Goal: Task Accomplishment & Management: Complete application form

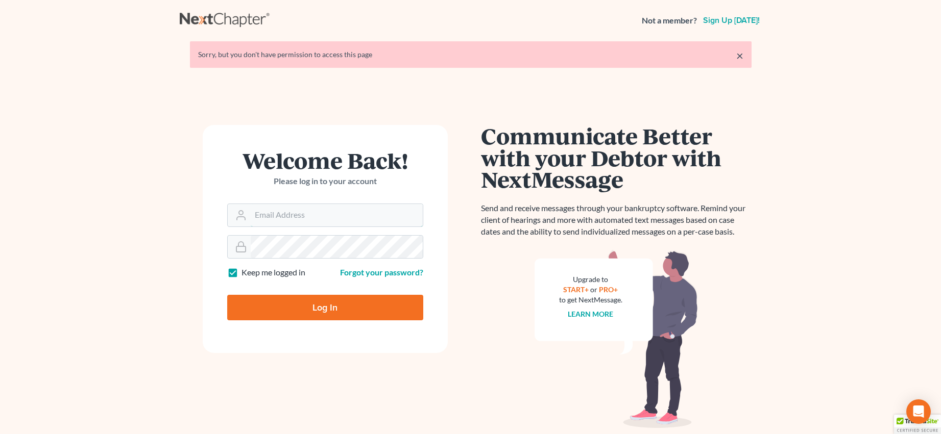
type input "[PERSON_NAME][EMAIL_ADDRESS][DOMAIN_NAME]"
click at [321, 301] on input "Log In" at bounding box center [325, 308] width 196 height 26
type input "Thinking..."
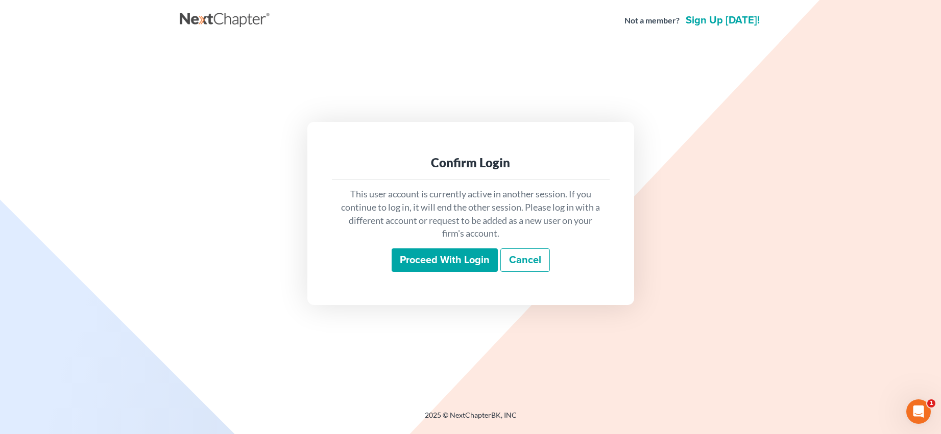
click at [437, 262] on input "Proceed with login" at bounding box center [445, 260] width 106 height 23
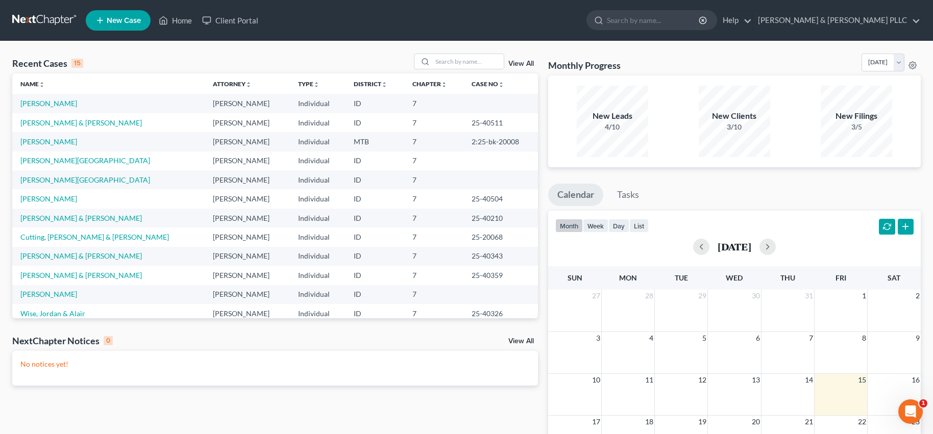
click at [337, 26] on ul "New Case Home Client Portal - No Result - See all results Or Press Enter... Hel…" at bounding box center [503, 20] width 835 height 27
click at [458, 61] on input "search" at bounding box center [467, 61] width 71 height 15
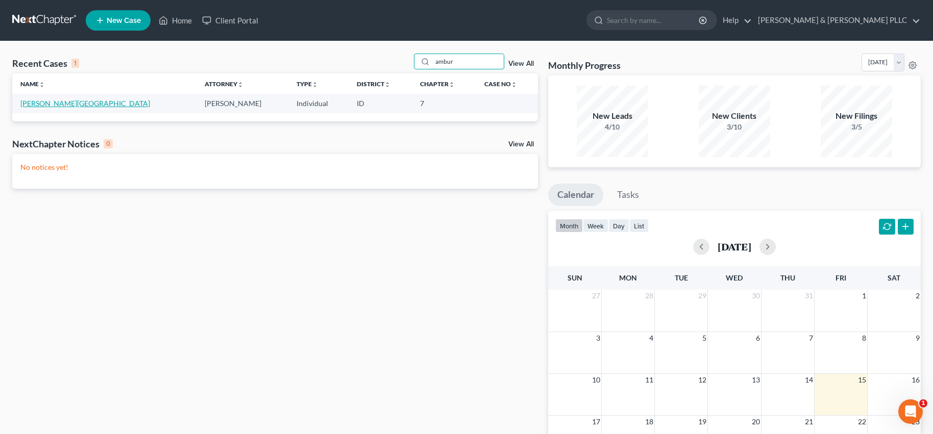
type input "ambur"
click at [38, 105] on link "[PERSON_NAME][GEOGRAPHIC_DATA]" at bounding box center [85, 103] width 130 height 9
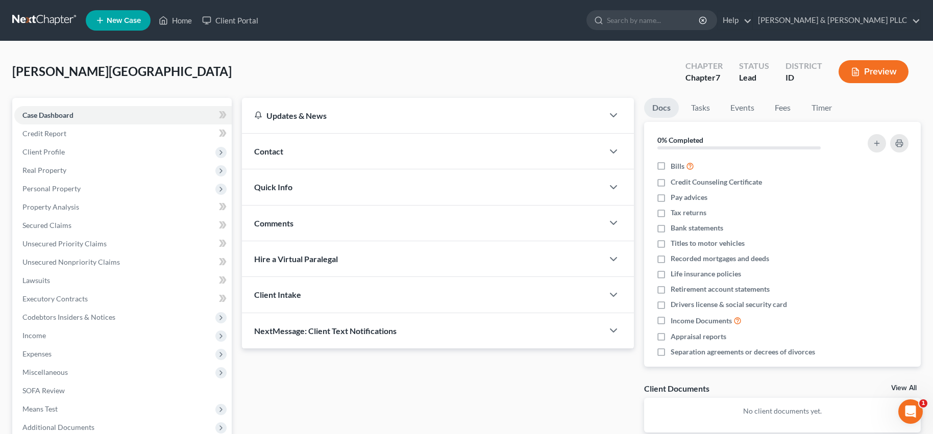
click at [237, 66] on div "[PERSON_NAME] Upgraded Chapter Chapter 7 Status Lead District ID Preview" at bounding box center [466, 76] width 909 height 44
click at [317, 68] on div "[PERSON_NAME] Upgraded Chapter Chapter 7 Status Lead District ID Preview" at bounding box center [466, 76] width 909 height 44
click at [299, 67] on div "[PERSON_NAME] Upgraded Chapter Chapter 7 Status Lead District ID Preview" at bounding box center [466, 76] width 909 height 44
click at [400, 66] on div "[PERSON_NAME] Upgraded Chapter Chapter 7 Status Lead District ID Preview" at bounding box center [466, 76] width 909 height 44
click at [3, 111] on div "[PERSON_NAME] Upgraded Chapter Chapter 7 Status Lead District ID Preview Petiti…" at bounding box center [466, 282] width 933 height 483
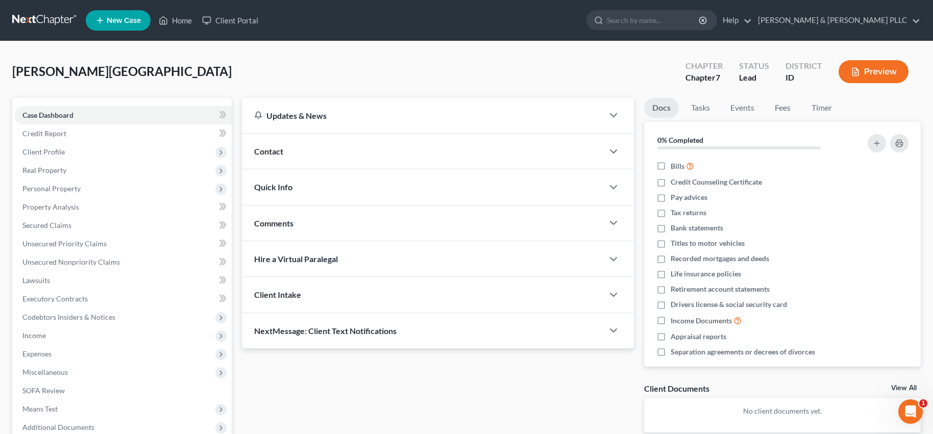
click at [361, 25] on ul "New Case Home Client Portal - No Result - See all results Or Press Enter... Hel…" at bounding box center [503, 20] width 835 height 27
click at [181, 20] on link "Home" at bounding box center [175, 20] width 43 height 18
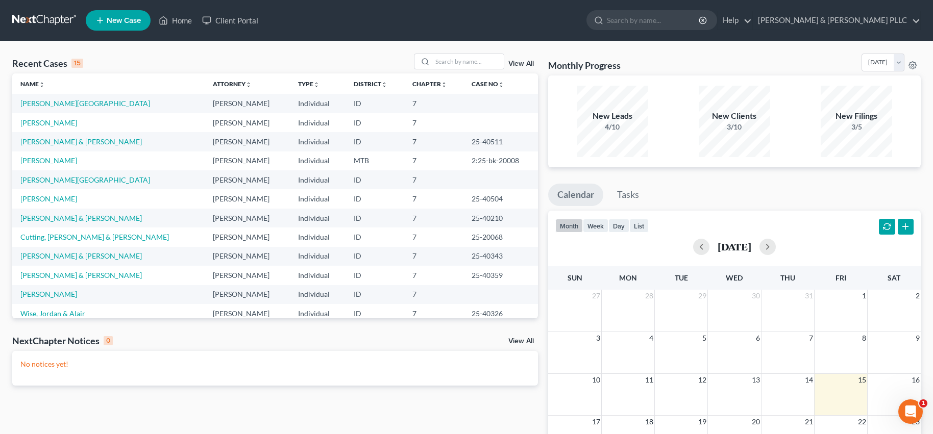
click at [367, 18] on ul "New Case Home Client Portal - No Result - See all results Or Press Enter... Hel…" at bounding box center [503, 20] width 835 height 27
click at [351, 18] on ul "New Case Home Client Portal - No Result - See all results Or Press Enter... Hel…" at bounding box center [503, 20] width 835 height 27
click at [340, 21] on ul "New Case Home Client Portal - No Result - See all results Or Press Enter... Hel…" at bounding box center [503, 20] width 835 height 27
click at [704, 56] on div "Monthly Progress Bankruptcy Bankruptcy [DATE] [DATE] [DATE] [DATE] [DATE] [DATE…" at bounding box center [734, 65] width 373 height 22
click at [679, 54] on div "Monthly Progress Bankruptcy Bankruptcy [DATE] [DATE] [DATE] [DATE] [DATE] [DATE…" at bounding box center [734, 65] width 373 height 22
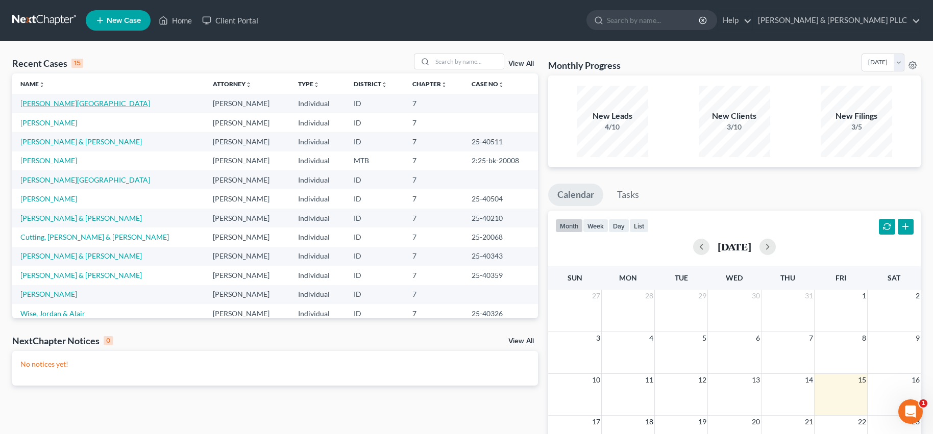
click at [42, 104] on link "[PERSON_NAME][GEOGRAPHIC_DATA]" at bounding box center [85, 103] width 130 height 9
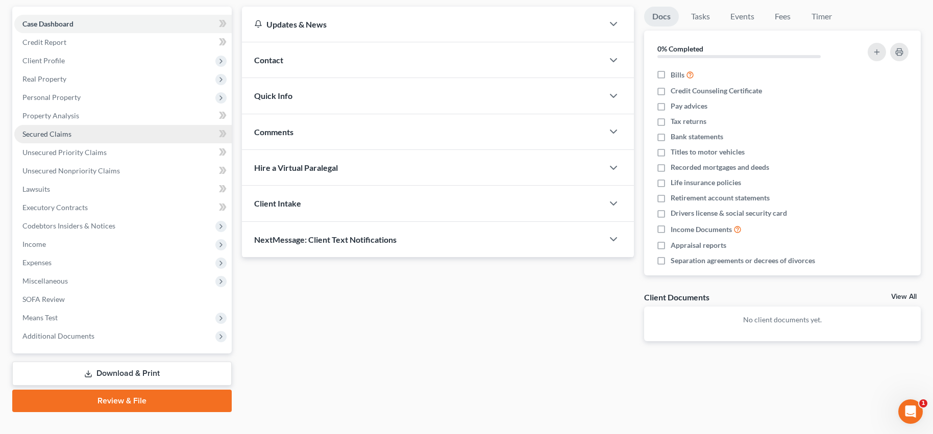
scroll to position [108, 0]
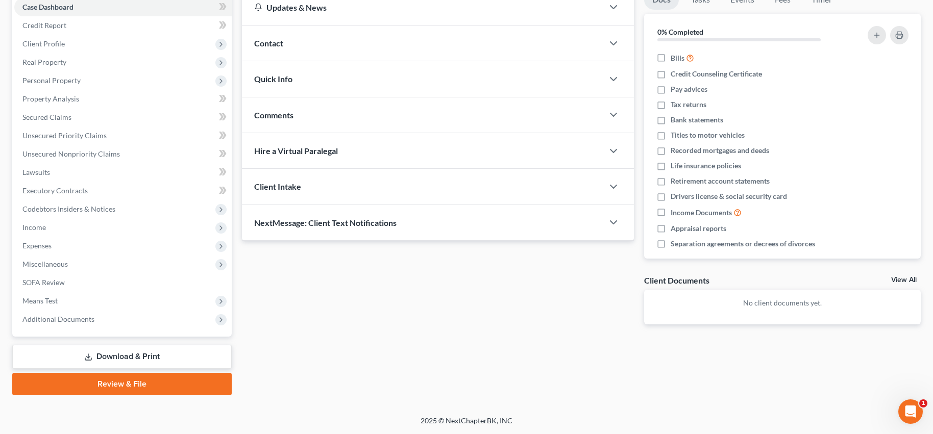
click at [119, 386] on link "Review & File" at bounding box center [121, 384] width 219 height 22
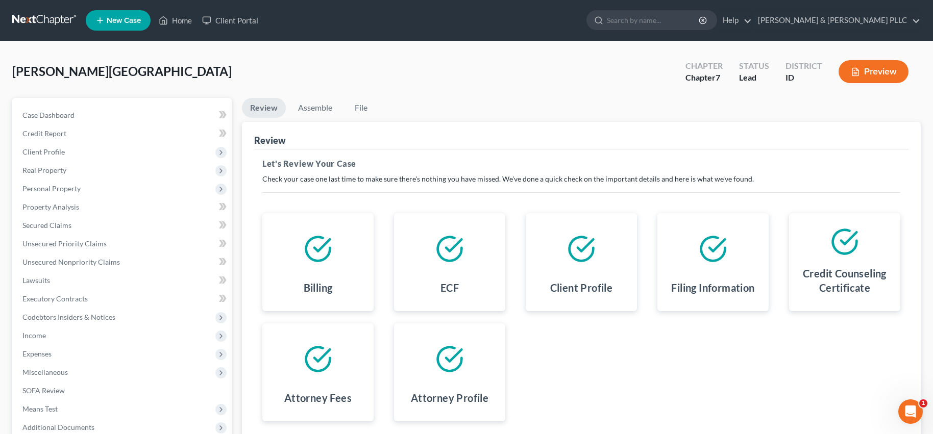
click at [478, 95] on div "[PERSON_NAME] Upgraded Chapter Chapter 7 Status Lead District ID Preview" at bounding box center [466, 76] width 909 height 44
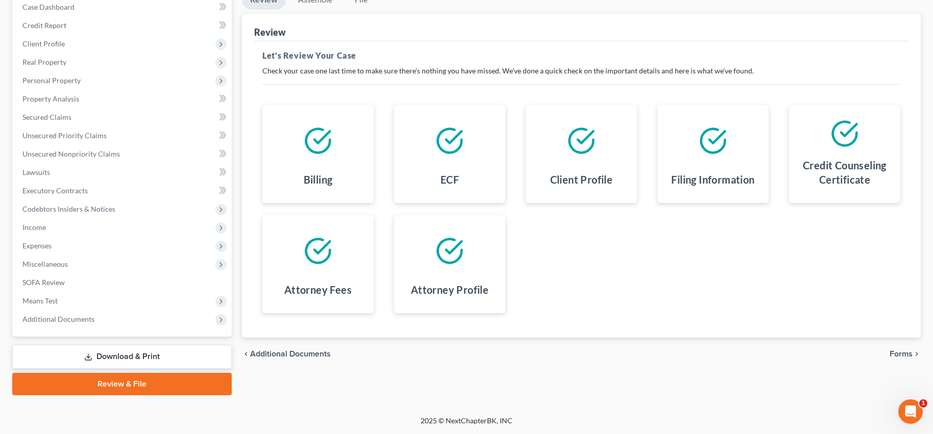
click at [301, 350] on span "Additional Documents" at bounding box center [290, 354] width 81 height 8
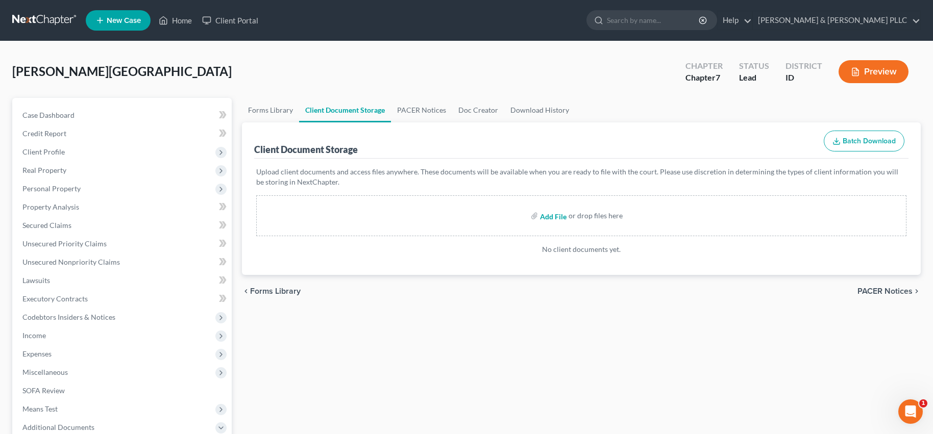
click at [554, 215] on input "file" at bounding box center [552, 216] width 25 height 18
type input "C:\fakepath\Atty Disclosure.pdf"
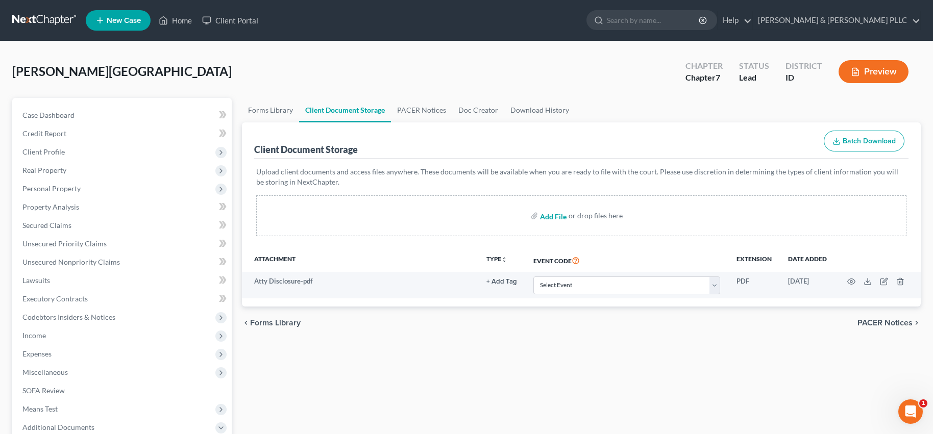
click at [548, 218] on input "file" at bounding box center [552, 216] width 25 height 18
type input "C:\fakepath\Certificate of Credit Counseling.pdf"
click at [553, 213] on input "file" at bounding box center [552, 216] width 25 height 18
type input "C:\fakepath\Means Test.pdf"
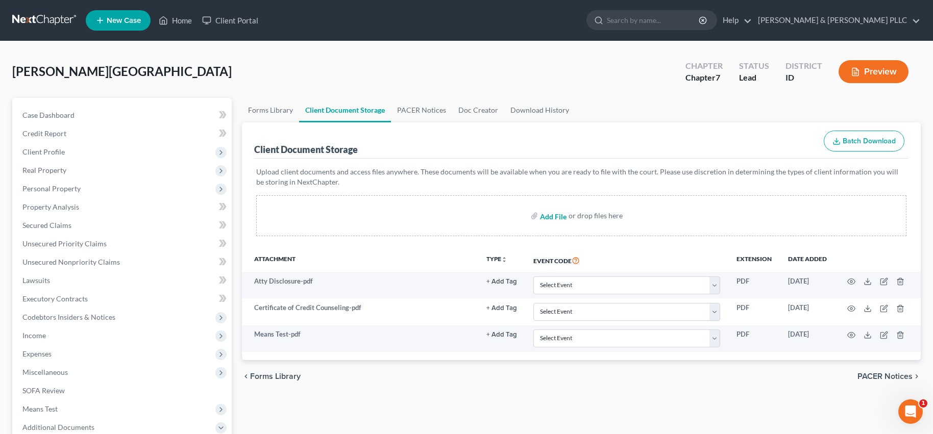
click at [551, 217] on input "file" at bounding box center [552, 216] width 25 height 18
type input "C:\fakepath\Signature Pages.pdf"
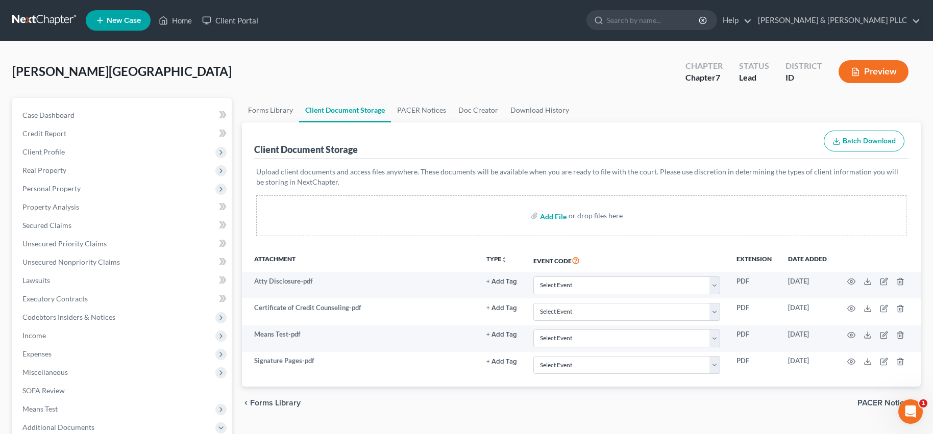
click at [545, 218] on input "file" at bounding box center [552, 216] width 25 height 18
type input "C:\fakepath\Statement of Domestic.pdf"
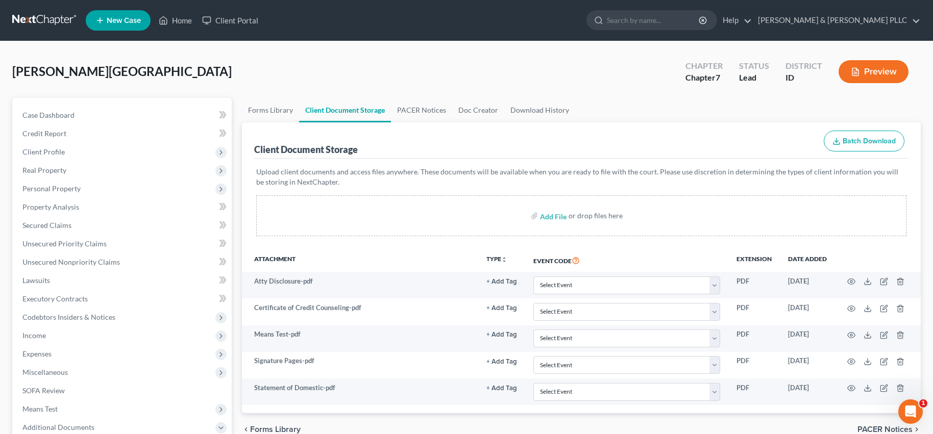
scroll to position [102, 0]
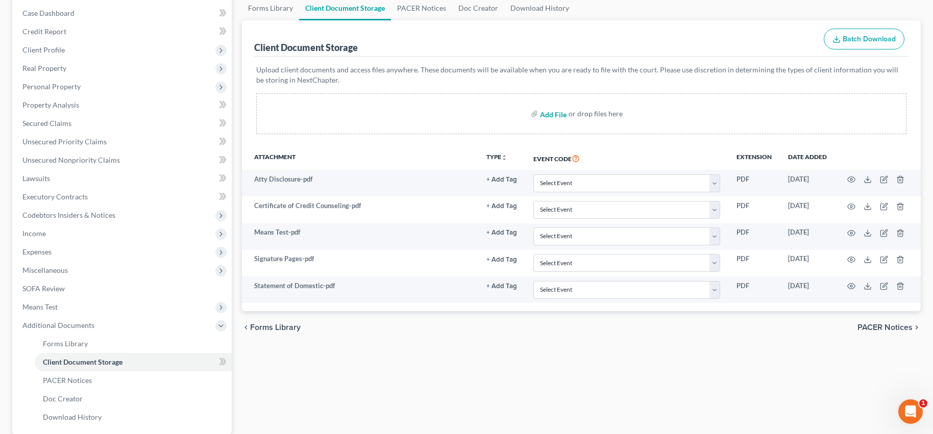
click at [548, 115] on input "file" at bounding box center [552, 114] width 25 height 18
type input "C:\fakepath\ADP - [DATE] - [DATE].pdf"
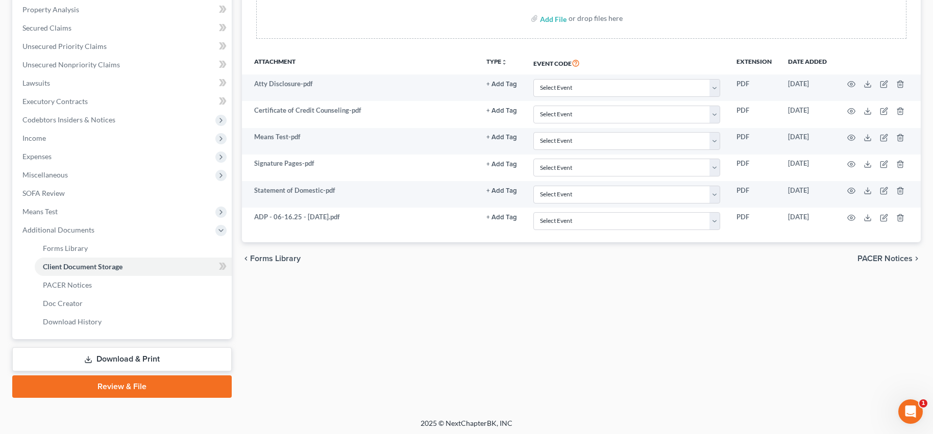
scroll to position [200, 0]
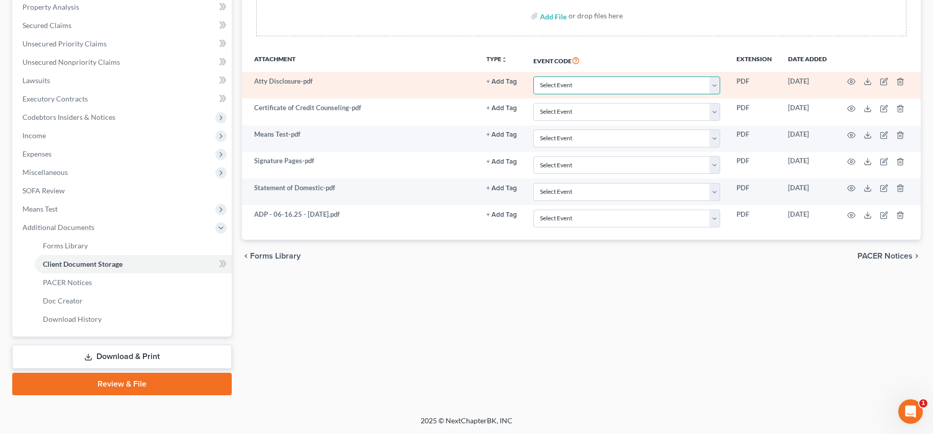
click at [715, 82] on select "Select Event Certificate of Credit Counseling Chapter 13 Calculation of Disposa…" at bounding box center [626, 86] width 187 height 18
select select "6"
click at [533, 77] on select "Select Event Certificate of Credit Counseling Chapter 13 Calculation of Disposa…" at bounding box center [626, 86] width 187 height 18
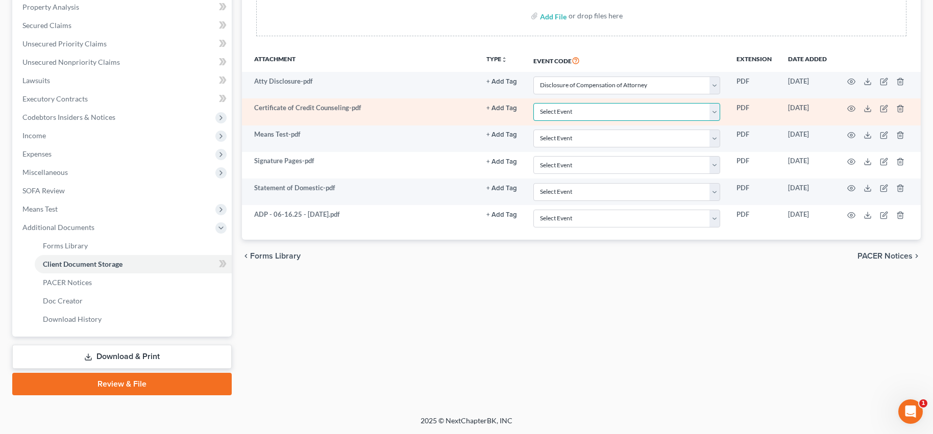
click at [715, 111] on select "Select Event Certificate of Credit Counseling Chapter 13 Calculation of Disposa…" at bounding box center [626, 112] width 187 height 18
select select "0"
click at [533, 103] on select "Select Event Certificate of Credit Counseling Chapter 13 Calculation of Disposa…" at bounding box center [626, 112] width 187 height 18
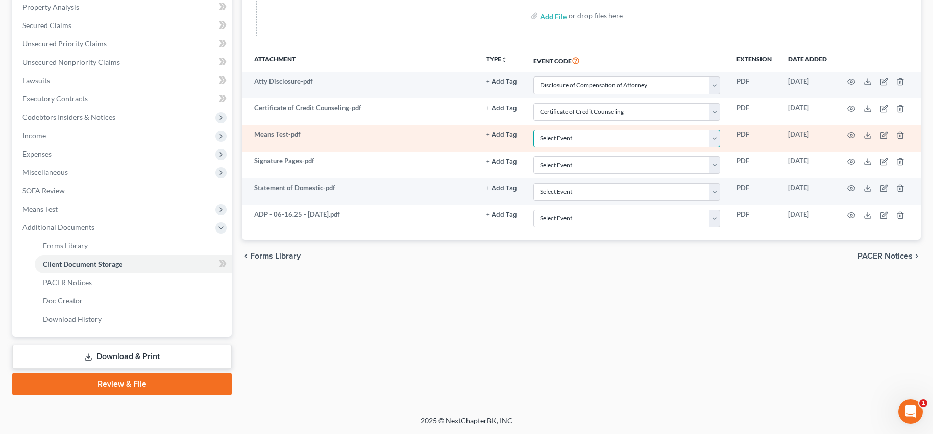
click at [715, 134] on select "Select Event Certificate of Credit Counseling Chapter 13 Calculation of Disposa…" at bounding box center [626, 139] width 187 height 18
select select "5"
click at [533, 130] on select "Select Event Certificate of Credit Counseling Chapter 13 Calculation of Disposa…" at bounding box center [626, 139] width 187 height 18
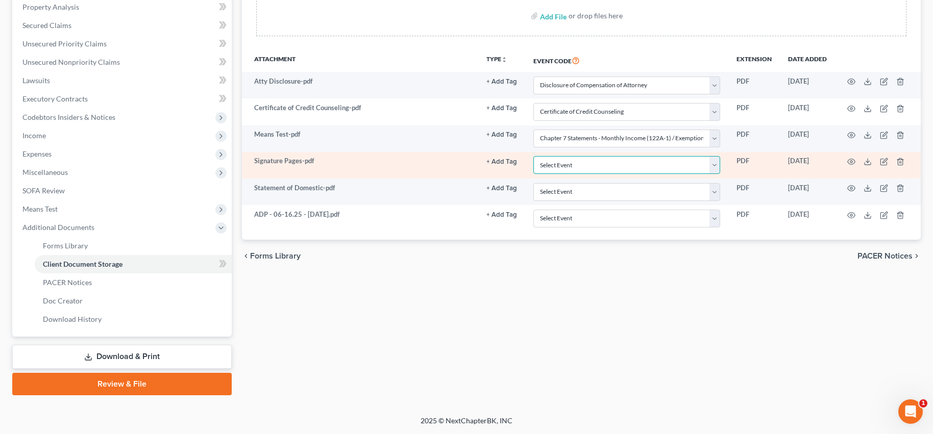
click at [717, 166] on select "Select Event Certificate of Credit Counseling Chapter 13 Calculation of Disposa…" at bounding box center [626, 165] width 187 height 18
select select "9"
click at [533, 156] on select "Select Event Certificate of Credit Counseling Chapter 13 Calculation of Disposa…" at bounding box center [626, 165] width 187 height 18
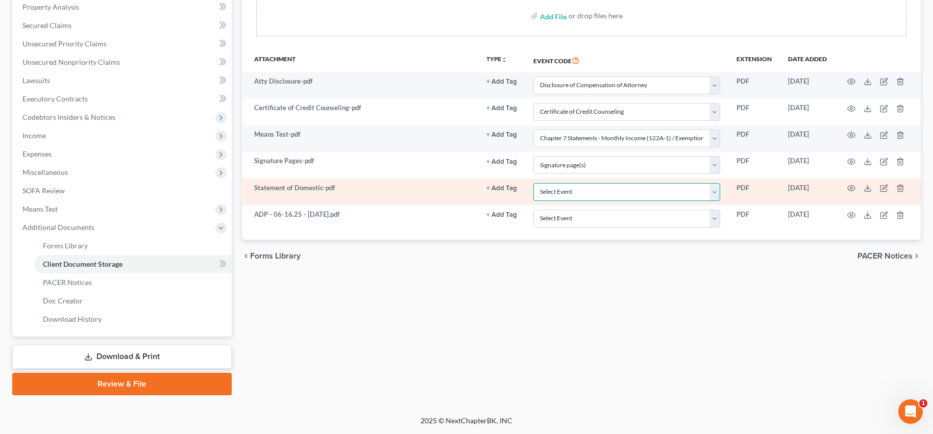
click at [716, 190] on select "Select Event Certificate of Credit Counseling Chapter 13 Calculation of Disposa…" at bounding box center [626, 192] width 187 height 18
select select "10"
click at [533, 183] on select "Select Event Certificate of Credit Counseling Chapter 13 Calculation of Disposa…" at bounding box center [626, 192] width 187 height 18
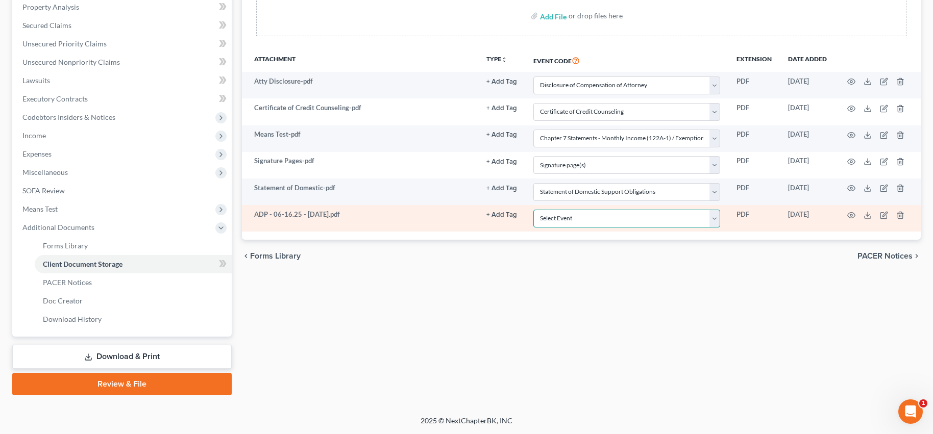
click at [713, 217] on select "Select Event Certificate of Credit Counseling Chapter 13 Calculation of Disposa…" at bounding box center [626, 219] width 187 height 18
select select "7"
click at [533, 210] on select "Select Event Certificate of Credit Counseling Chapter 13 Calculation of Disposa…" at bounding box center [626, 219] width 187 height 18
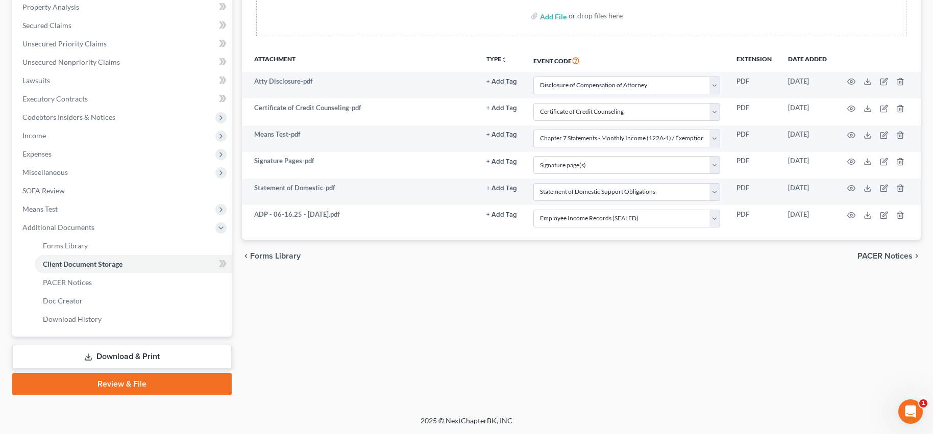
click at [541, 327] on div "Forms Library Client Document Storage PACER Notices Doc Creator Download Histor…" at bounding box center [581, 147] width 689 height 498
click at [100, 388] on link "Review & File" at bounding box center [121, 384] width 219 height 22
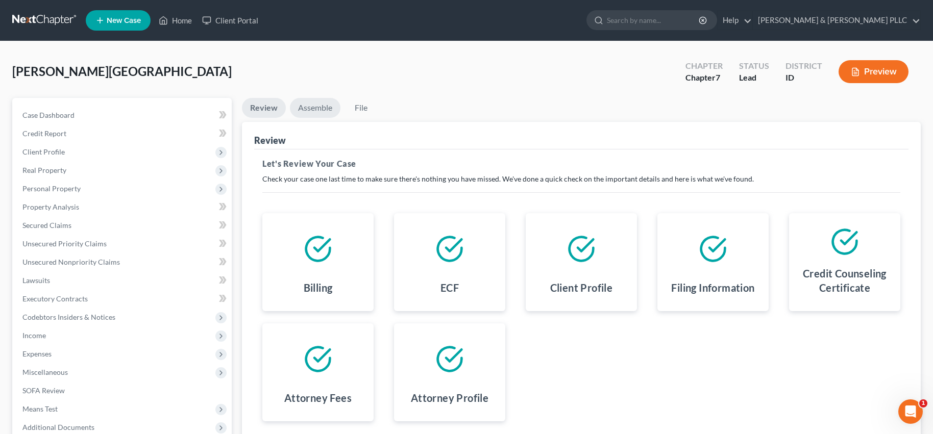
click at [313, 109] on link "Assemble" at bounding box center [315, 108] width 51 height 20
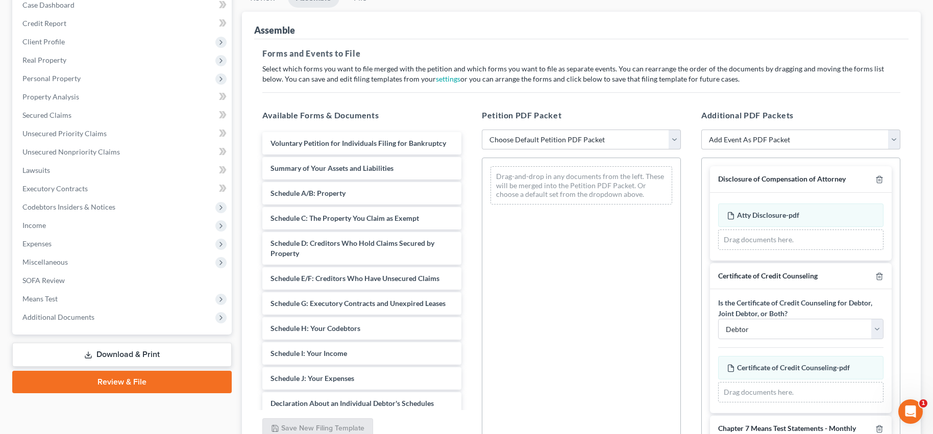
scroll to position [153, 0]
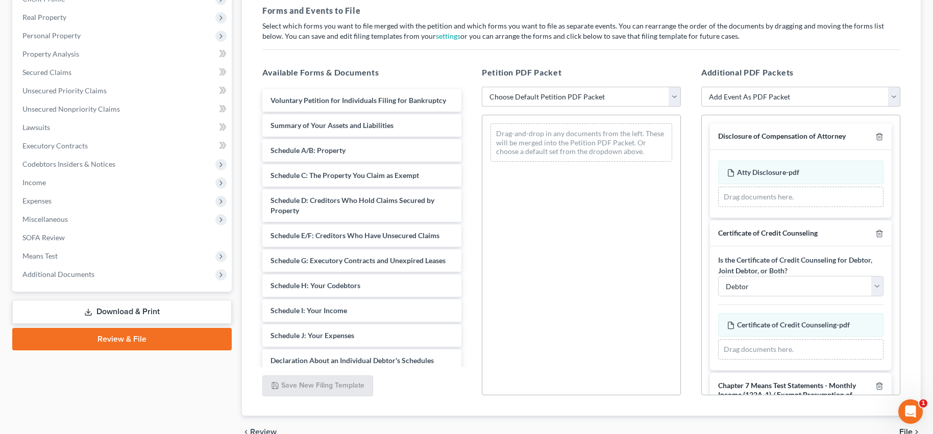
drag, startPoint x: 675, startPoint y: 97, endPoint x: 664, endPoint y: 107, distance: 14.9
click at [675, 97] on select "Choose Default Petition PDF Packet Emergency Filing (Voluntary Petition and Cre…" at bounding box center [581, 97] width 199 height 20
select select "3"
click at [482, 87] on select "Choose Default Petition PDF Packet Emergency Filing (Voluntary Petition and Cre…" at bounding box center [581, 97] width 199 height 20
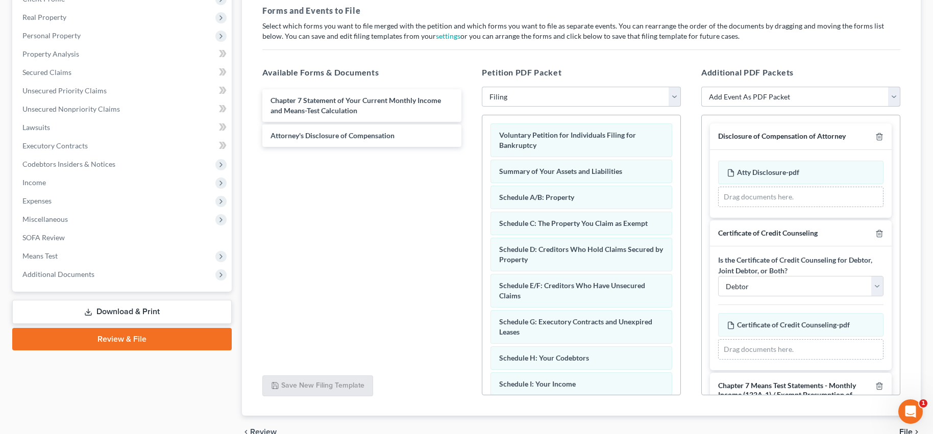
click at [895, 96] on select "Add Event As PDF Packet Certificate of Credit Counseling Chapter 7 Means Test C…" at bounding box center [800, 97] width 199 height 20
click at [869, 56] on div "Forms and Events to File Select which forms you want to file merged with the pe…" at bounding box center [581, 206] width 654 height 420
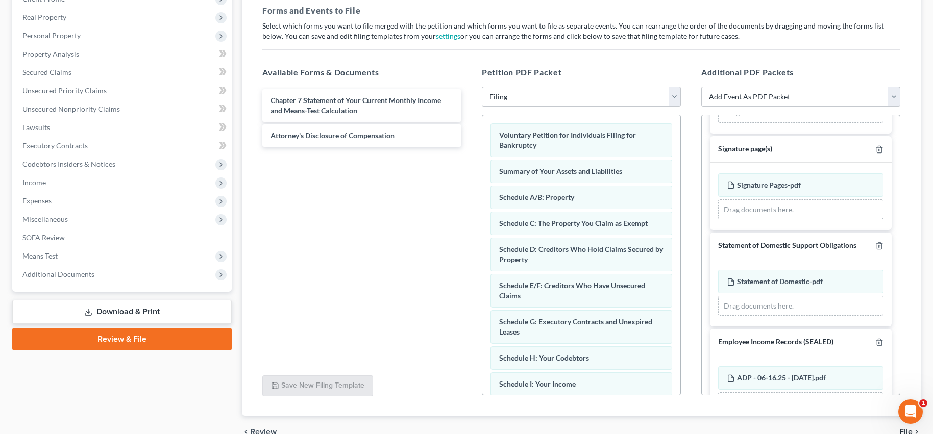
scroll to position [460, 0]
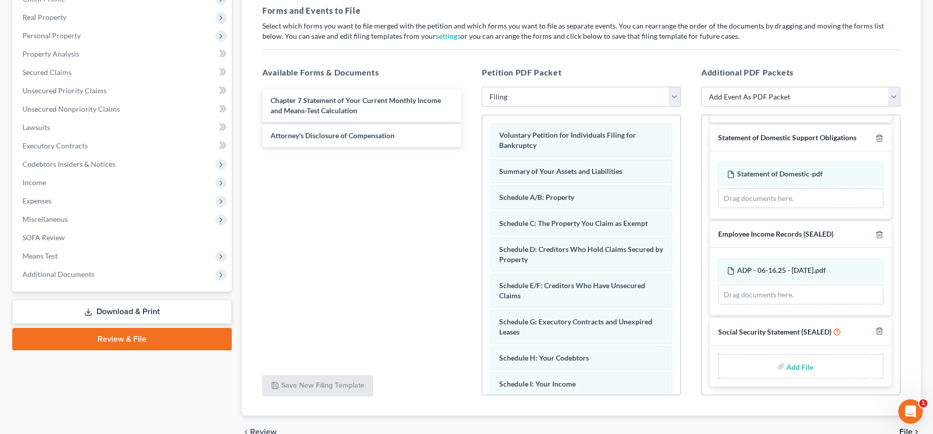
click at [792, 365] on input "file" at bounding box center [799, 366] width 25 height 18
type input "C:\fakepath\Social Security Statement.pdf"
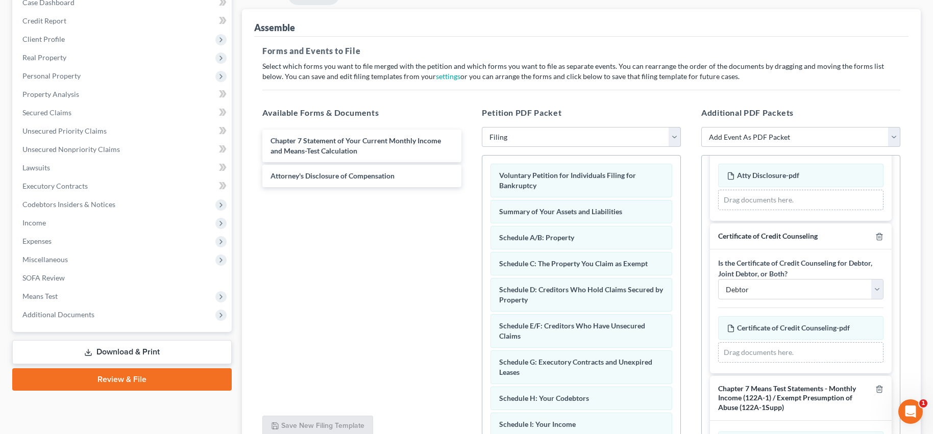
scroll to position [206, 0]
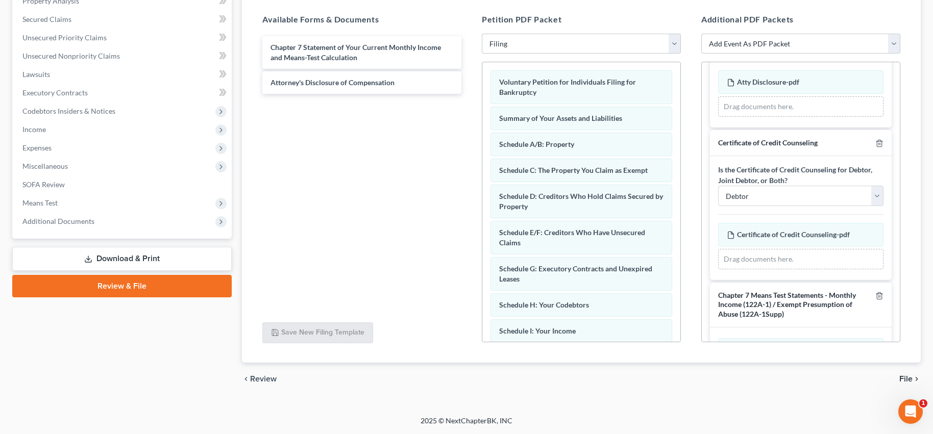
click at [906, 380] on span "File" at bounding box center [905, 379] width 13 height 8
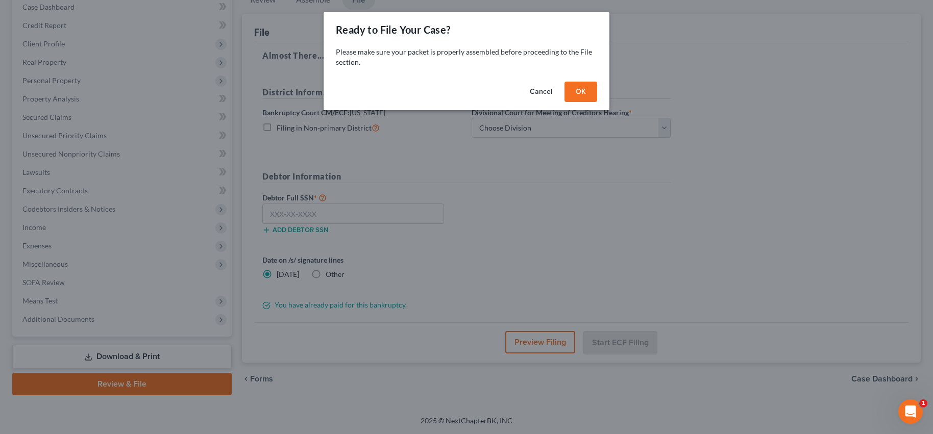
scroll to position [108, 0]
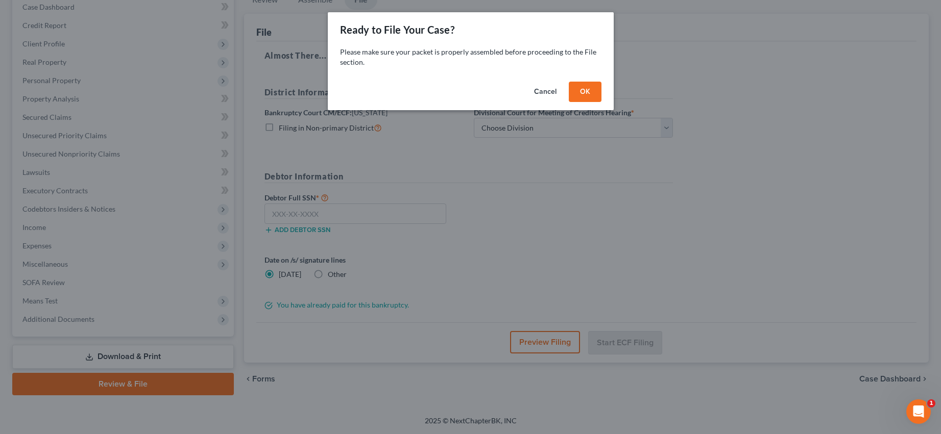
click at [582, 89] on button "OK" at bounding box center [585, 92] width 33 height 20
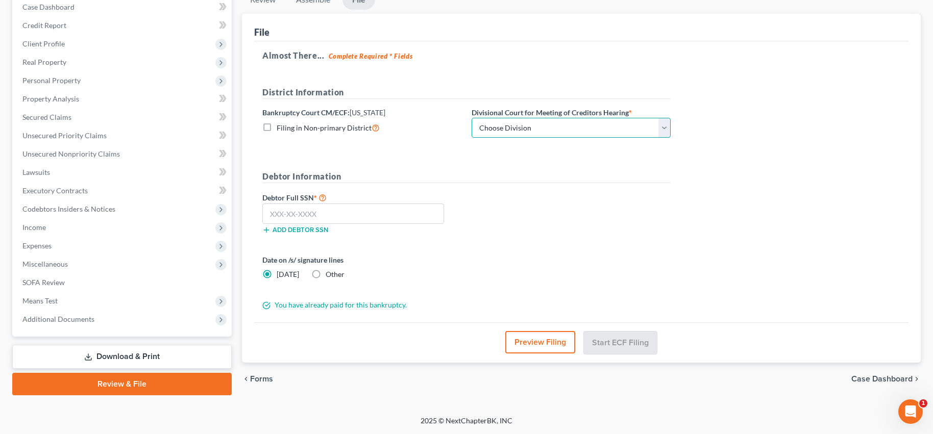
click at [662, 127] on select "Choose Division Boise Coeur d'Alene [GEOGRAPHIC_DATA] [GEOGRAPHIC_DATA] [GEOGRA…" at bounding box center [571, 128] width 199 height 20
select select "3"
click at [472, 118] on select "Choose Division Boise Coeur d'Alene [GEOGRAPHIC_DATA] [GEOGRAPHIC_DATA] [GEOGRA…" at bounding box center [571, 128] width 199 height 20
click at [345, 216] on input "text" at bounding box center [353, 214] width 182 height 20
type input "519-06-6372"
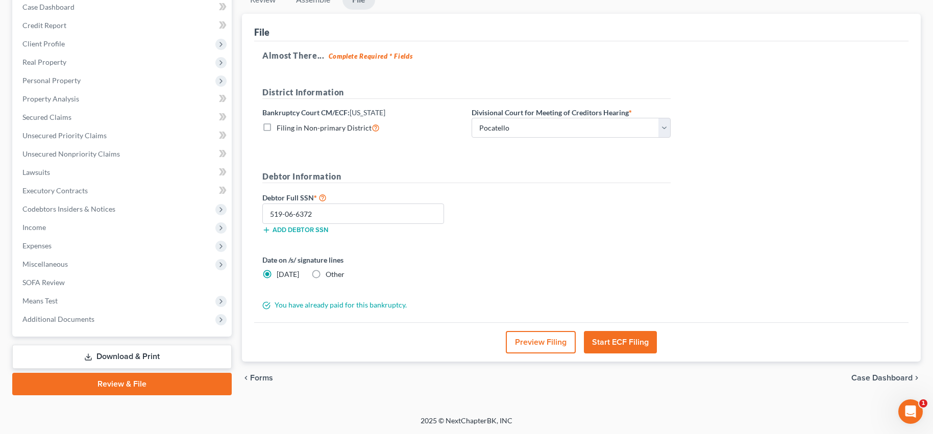
click at [621, 344] on button "Start ECF Filing" at bounding box center [620, 342] width 73 height 22
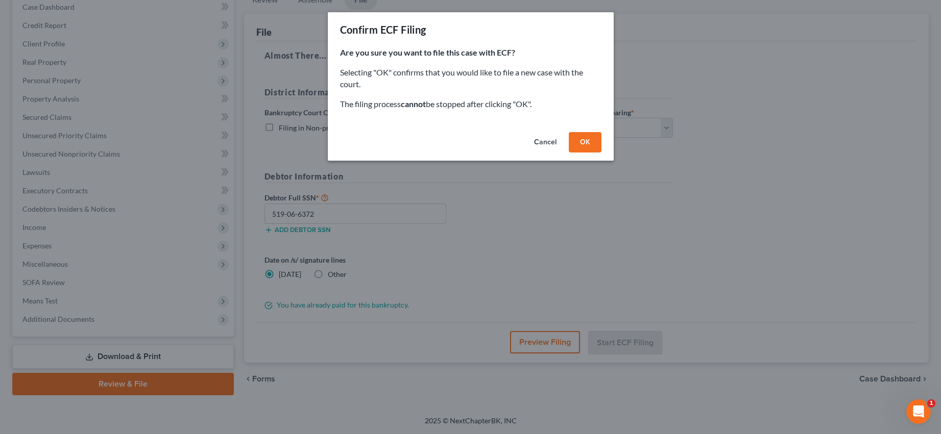
click at [583, 143] on button "OK" at bounding box center [585, 142] width 33 height 20
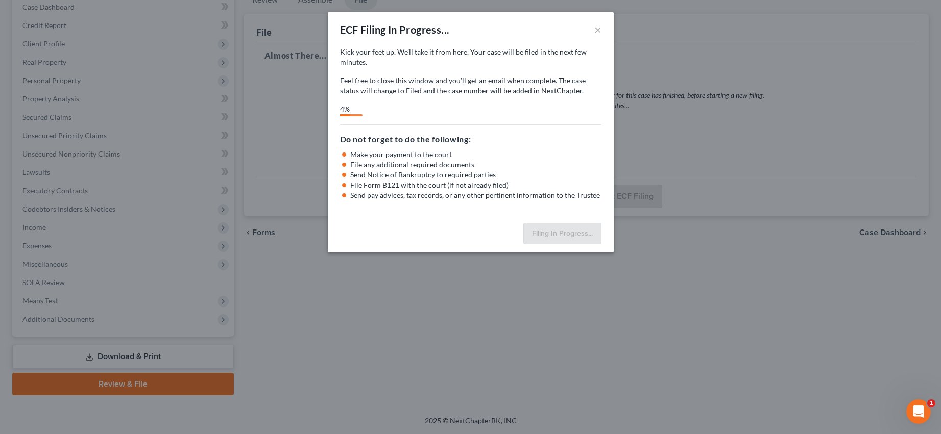
select select "3"
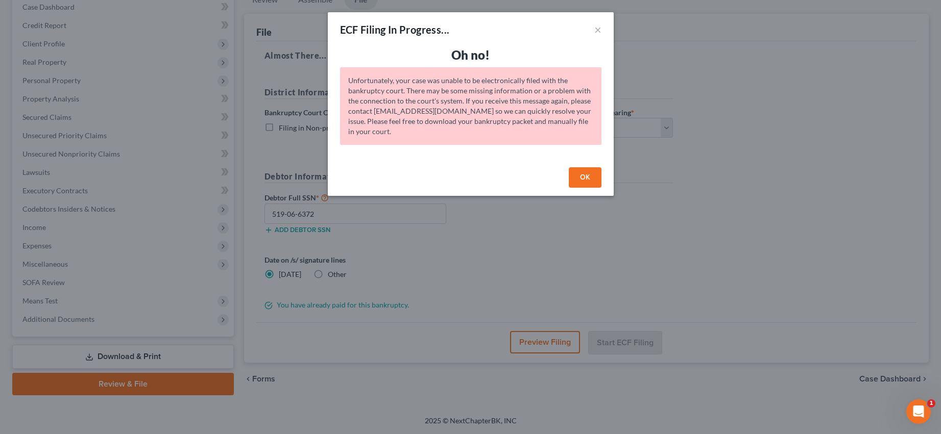
click at [578, 168] on button "OK" at bounding box center [585, 177] width 33 height 20
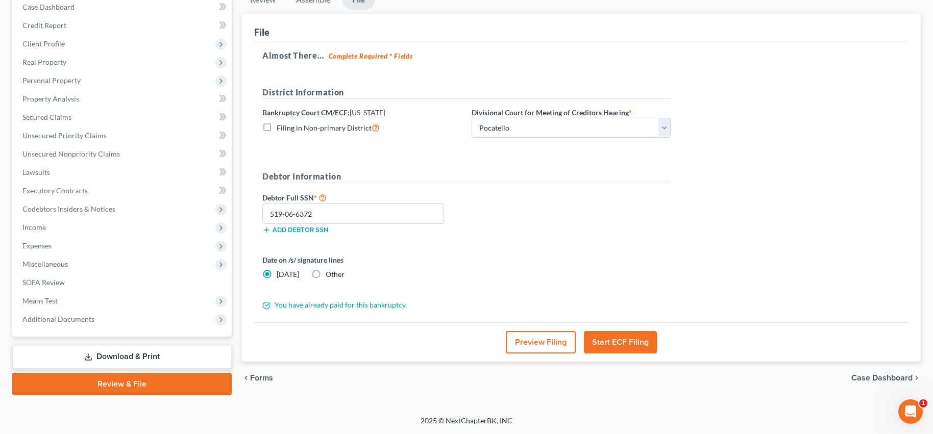
click at [627, 242] on div "Debtor Full SSN * 519-06-6372 Add debtor SSN" at bounding box center [466, 216] width 419 height 51
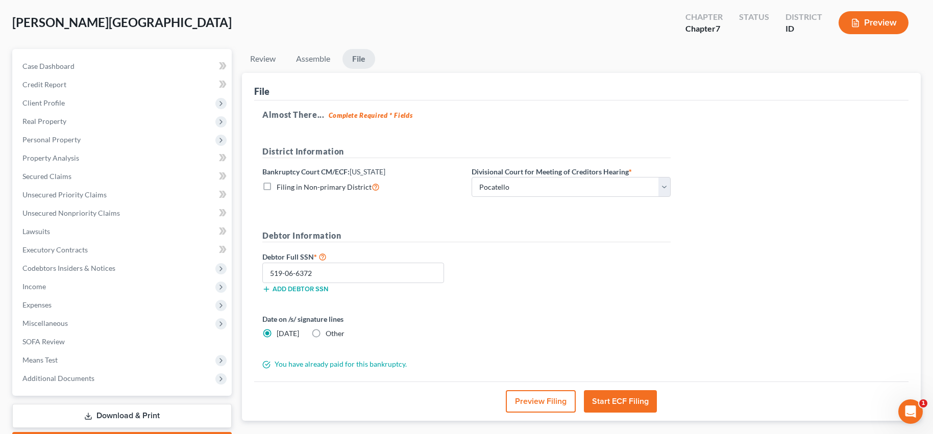
scroll to position [0, 0]
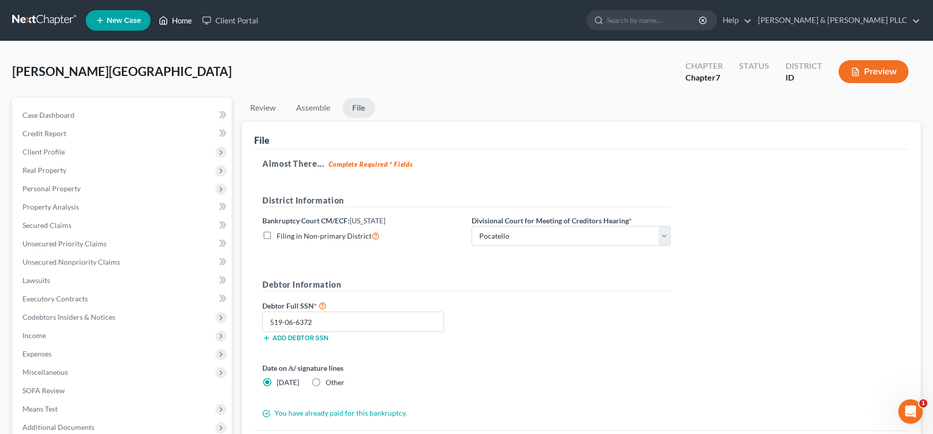
drag, startPoint x: 185, startPoint y: 17, endPoint x: 177, endPoint y: 26, distance: 11.9
click at [185, 17] on link "Home" at bounding box center [175, 20] width 43 height 18
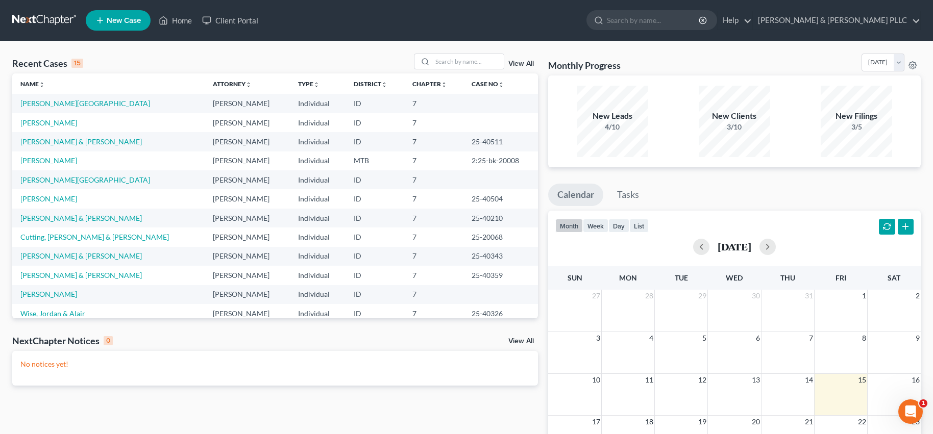
click at [400, 17] on ul "New Case Home Client Portal - No Result - See all results Or Press Enter... Hel…" at bounding box center [503, 20] width 835 height 27
click at [44, 105] on link "[PERSON_NAME][GEOGRAPHIC_DATA]" at bounding box center [85, 103] width 130 height 9
click at [47, 103] on link "Hill, Ambur" at bounding box center [85, 103] width 130 height 9
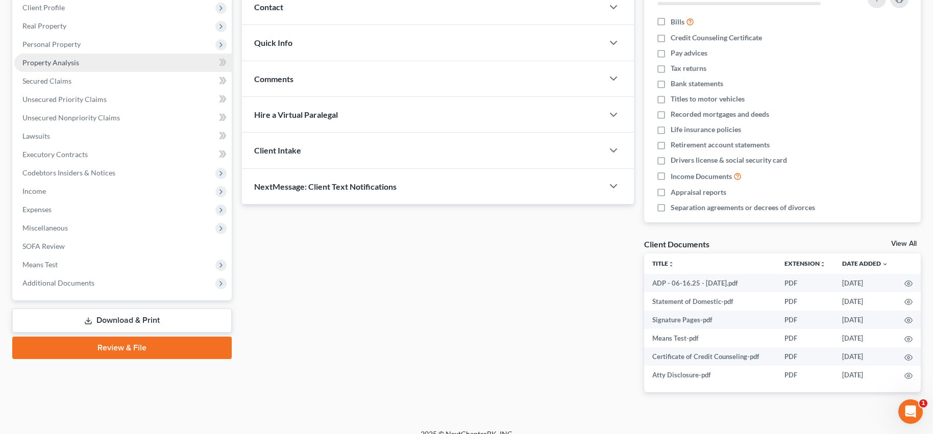
scroll to position [158, 0]
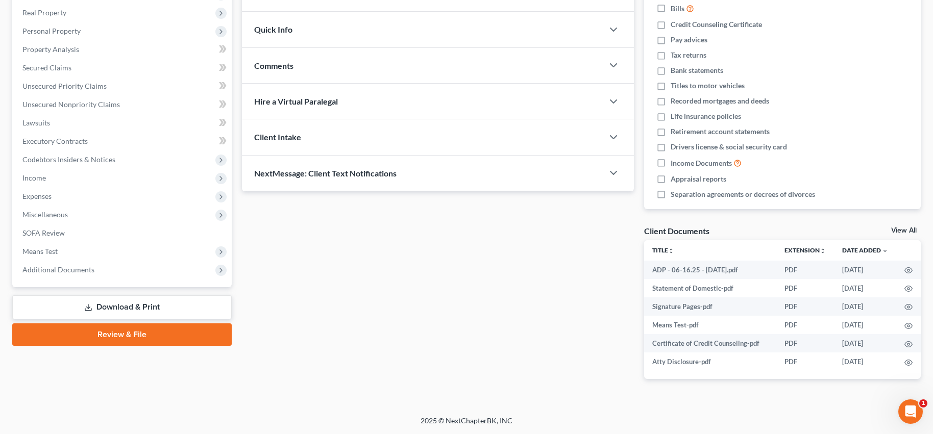
click at [130, 338] on link "Review & File" at bounding box center [121, 335] width 219 height 22
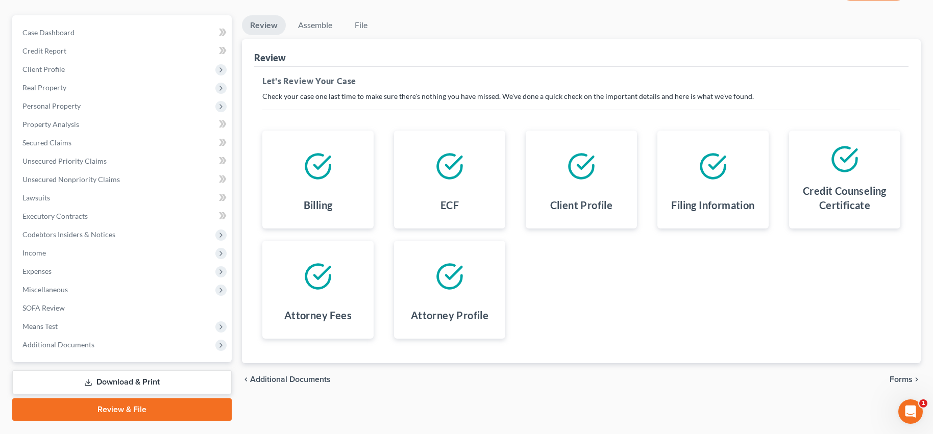
scroll to position [108, 0]
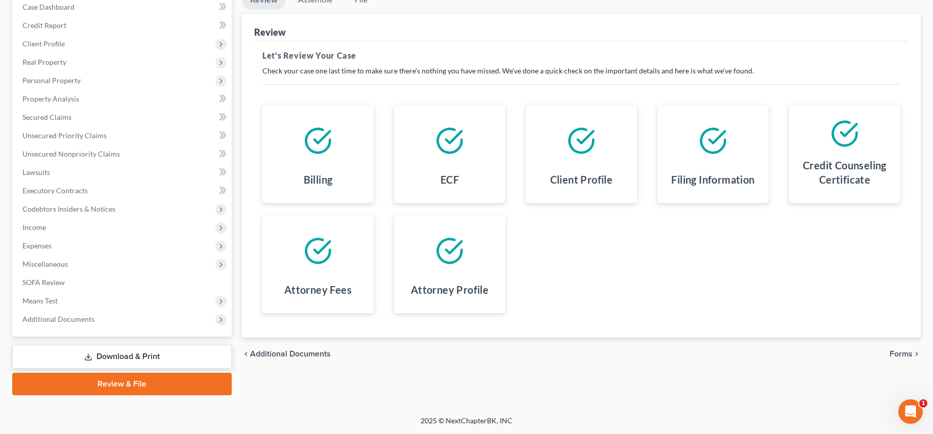
click at [307, 354] on span "Additional Documents" at bounding box center [290, 354] width 81 height 8
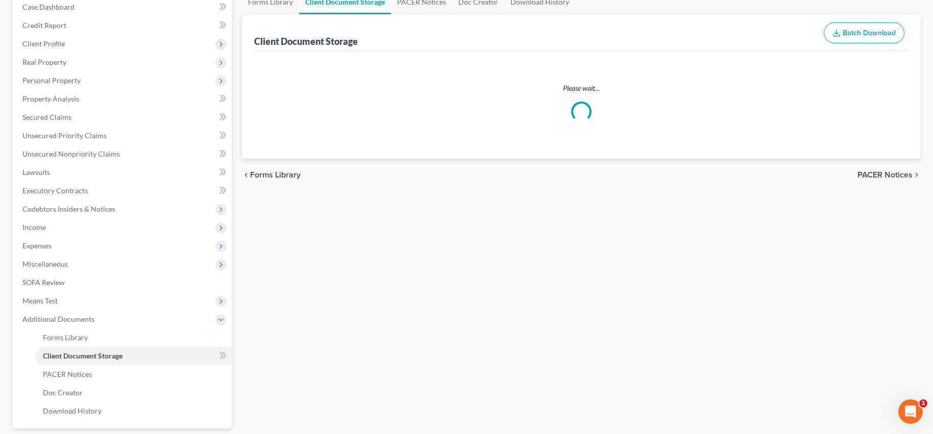
scroll to position [22, 0]
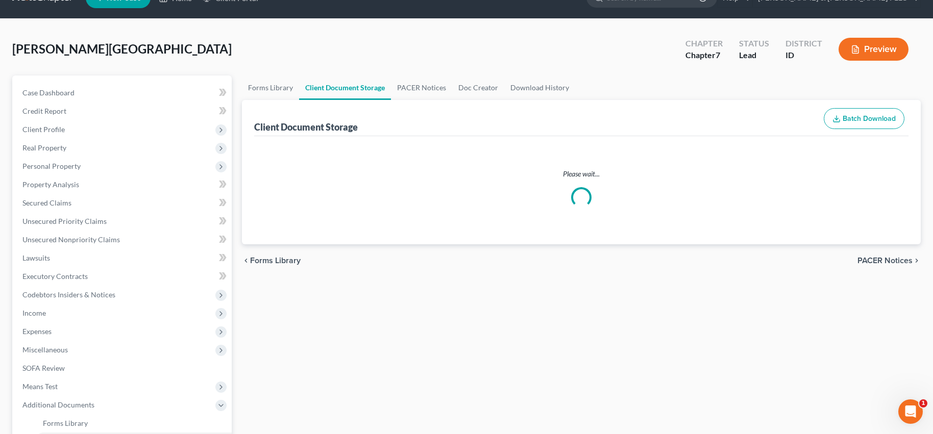
select select "6"
select select "0"
select select "5"
select select "9"
select select "10"
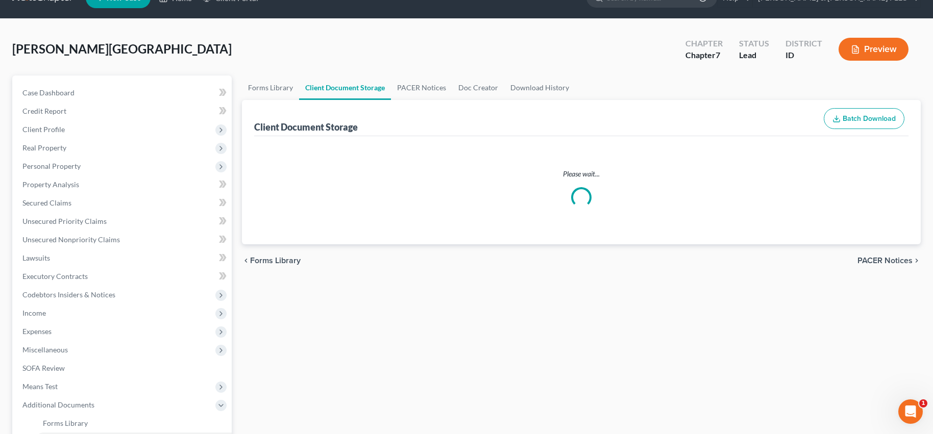
select select "7"
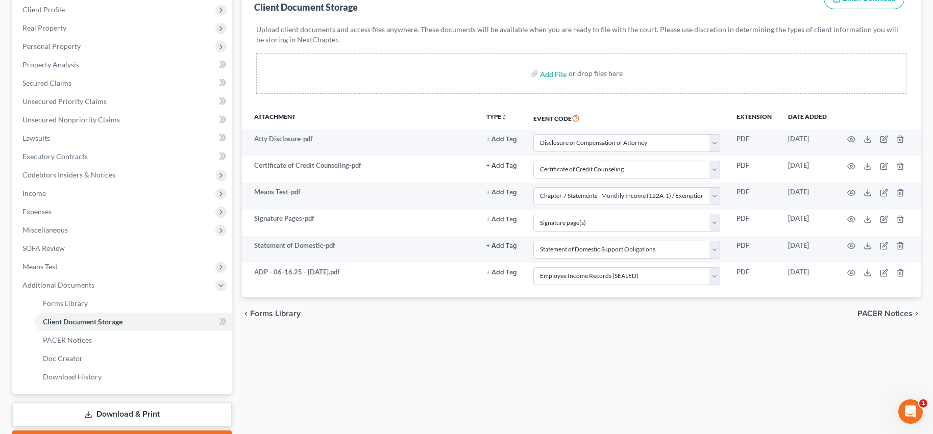
scroll to position [200, 0]
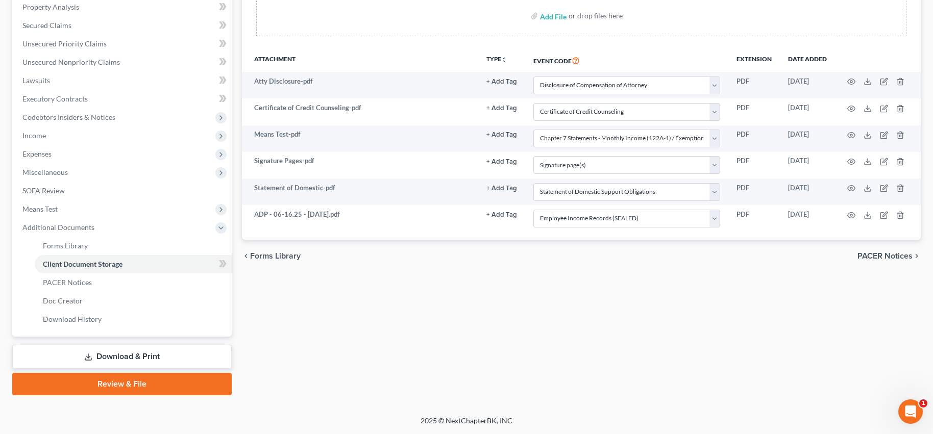
click at [131, 387] on link "Review & File" at bounding box center [121, 384] width 219 height 22
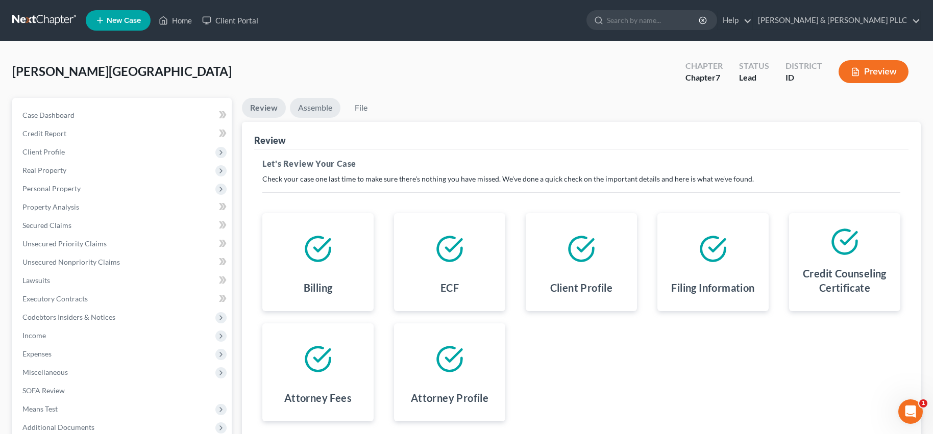
click at [315, 108] on link "Assemble" at bounding box center [315, 108] width 51 height 20
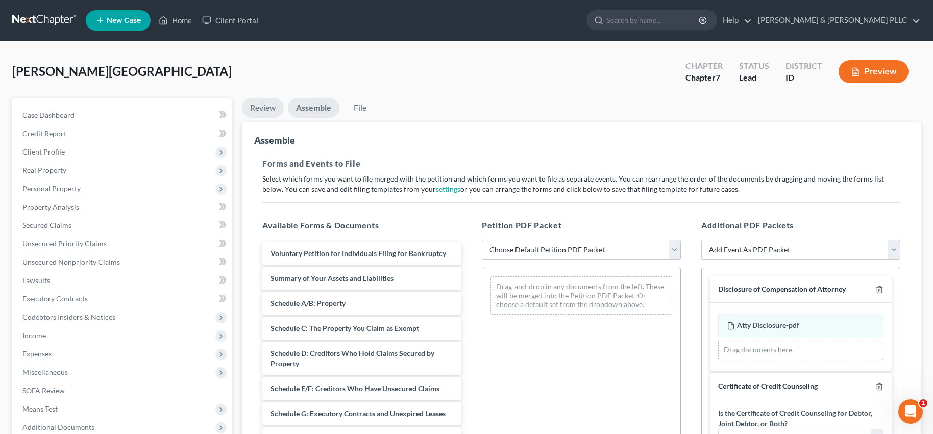
click at [261, 106] on link "Review" at bounding box center [263, 108] width 42 height 20
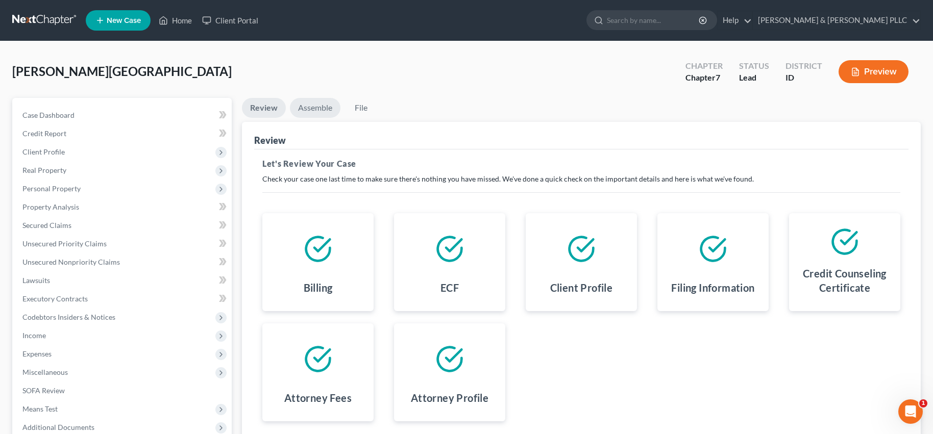
click at [314, 109] on link "Assemble" at bounding box center [315, 108] width 51 height 20
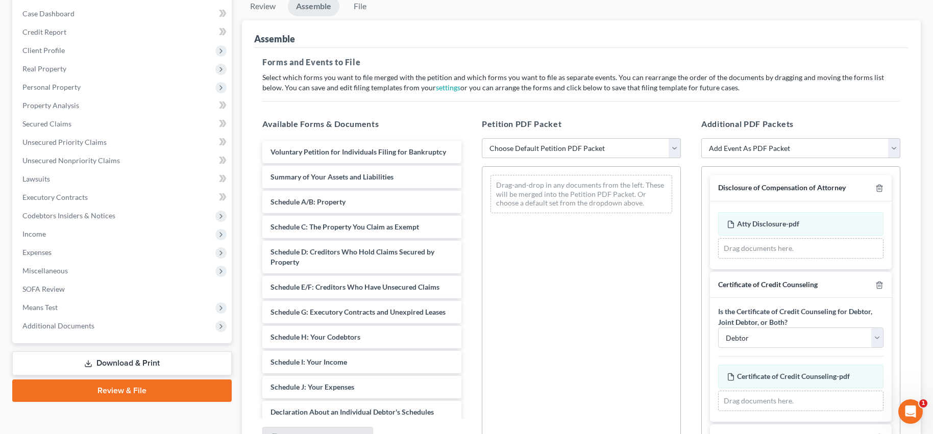
scroll to position [102, 0]
drag, startPoint x: 674, startPoint y: 145, endPoint x: 657, endPoint y: 158, distance: 21.1
click at [674, 145] on select "Choose Default Petition PDF Packet Emergency Filing (Voluntary Petition and Cre…" at bounding box center [581, 148] width 199 height 20
select select "3"
click at [482, 138] on select "Choose Default Petition PDF Packet Emergency Filing (Voluntary Petition and Cre…" at bounding box center [581, 148] width 199 height 20
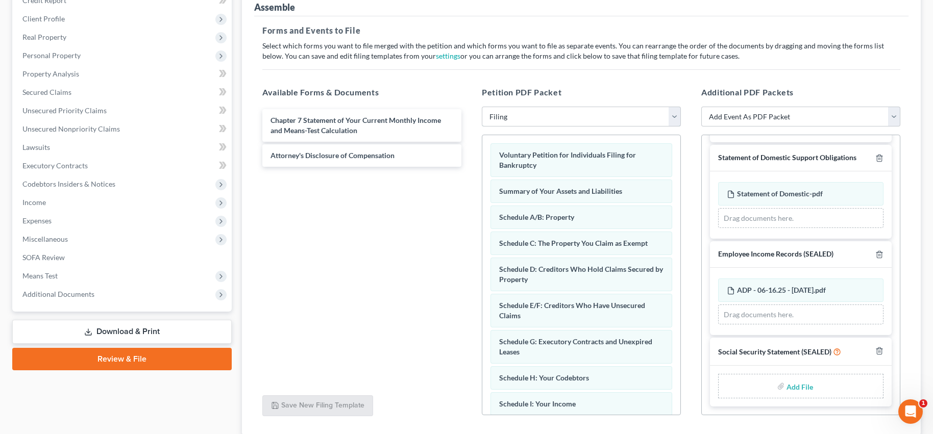
scroll to position [206, 0]
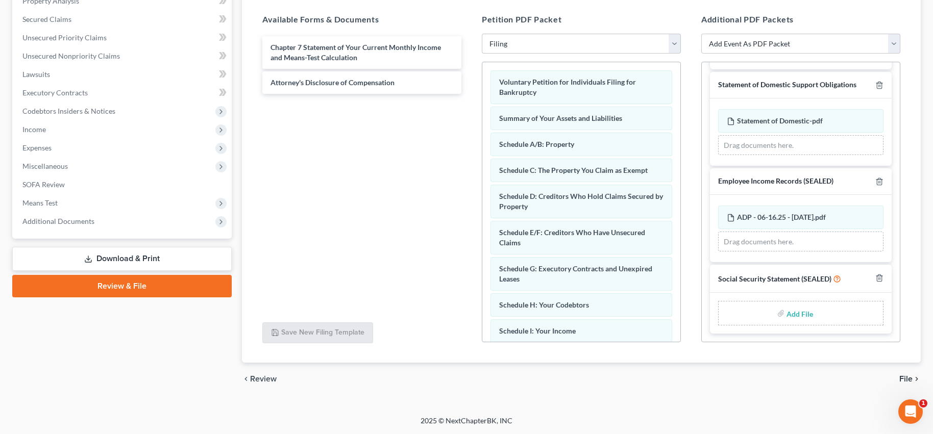
click at [795, 312] on input "file" at bounding box center [799, 313] width 25 height 18
type input "C:\fakepath\Social Security Statement.pdf"
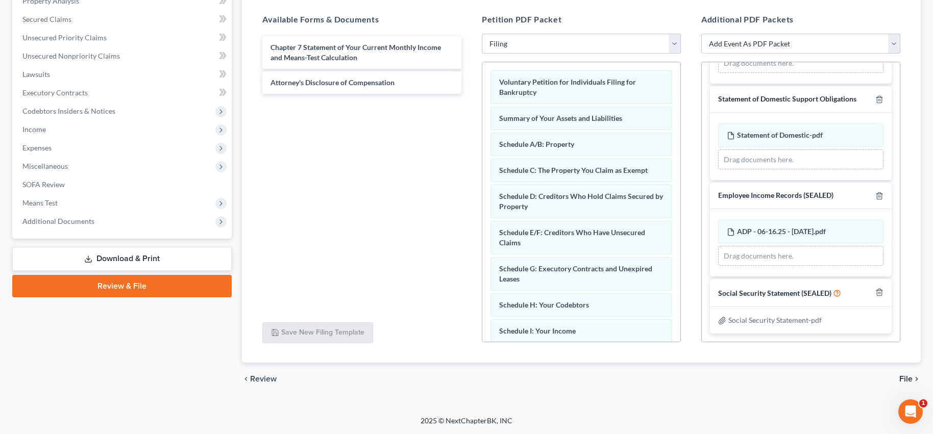
scroll to position [446, 0]
click at [911, 379] on span "File" at bounding box center [905, 379] width 13 height 8
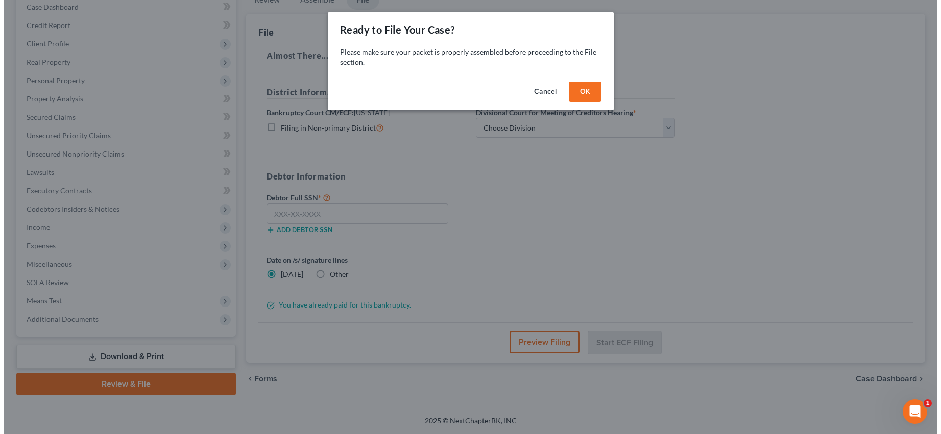
scroll to position [108, 0]
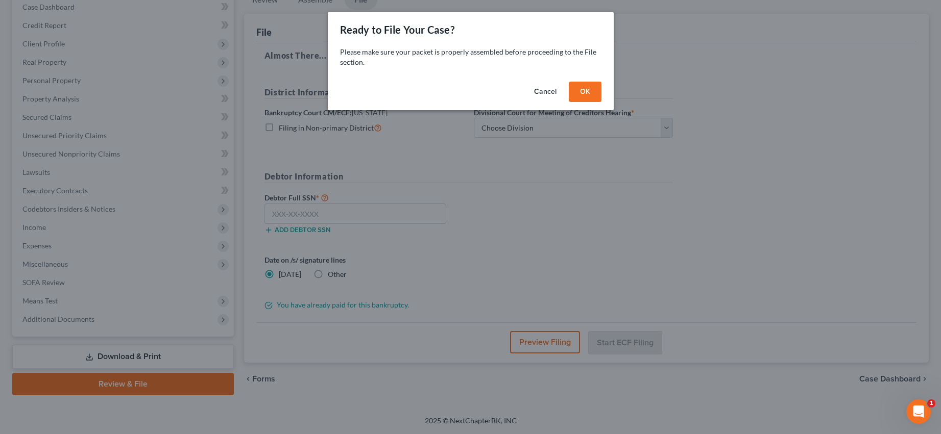
click at [594, 90] on button "OK" at bounding box center [585, 92] width 33 height 20
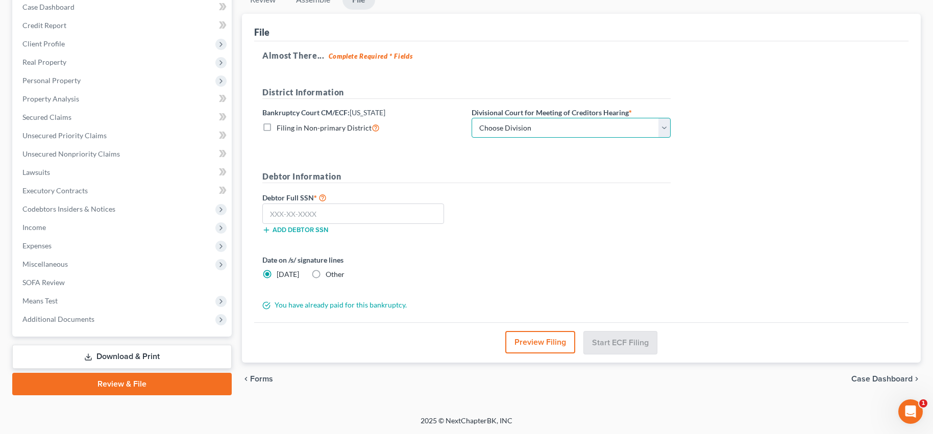
click at [668, 130] on select "Choose Division Boise Coeur d'Alene [GEOGRAPHIC_DATA] [GEOGRAPHIC_DATA] [GEOGRA…" at bounding box center [571, 128] width 199 height 20
select select "3"
click at [472, 118] on select "Choose Division Boise Coeur d'Alene [GEOGRAPHIC_DATA] [GEOGRAPHIC_DATA] [GEOGRA…" at bounding box center [571, 128] width 199 height 20
click at [318, 210] on input "text" at bounding box center [353, 214] width 182 height 20
type input "519-06-6372"
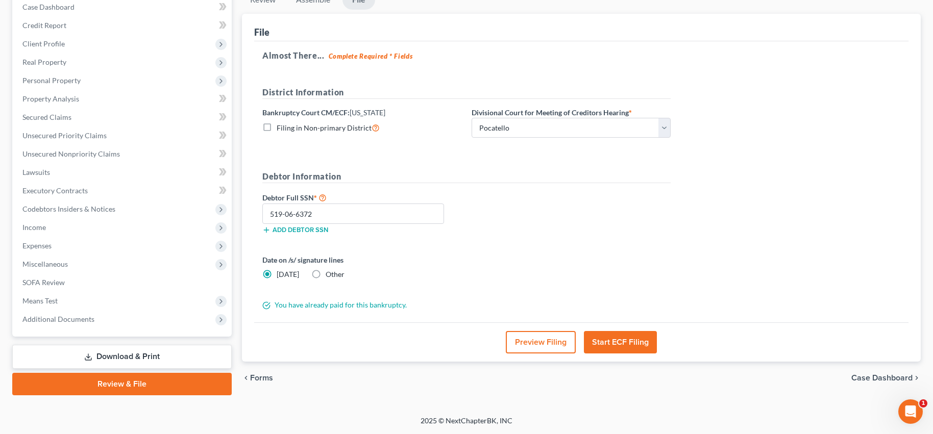
click at [637, 342] on button "Start ECF Filing" at bounding box center [620, 342] width 73 height 22
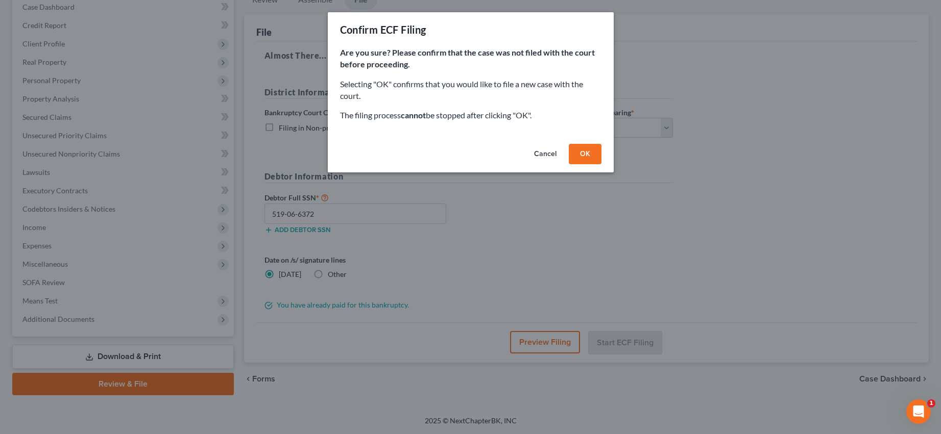
drag, startPoint x: 594, startPoint y: 153, endPoint x: 589, endPoint y: 160, distance: 8.5
click at [594, 153] on button "OK" at bounding box center [585, 154] width 33 height 20
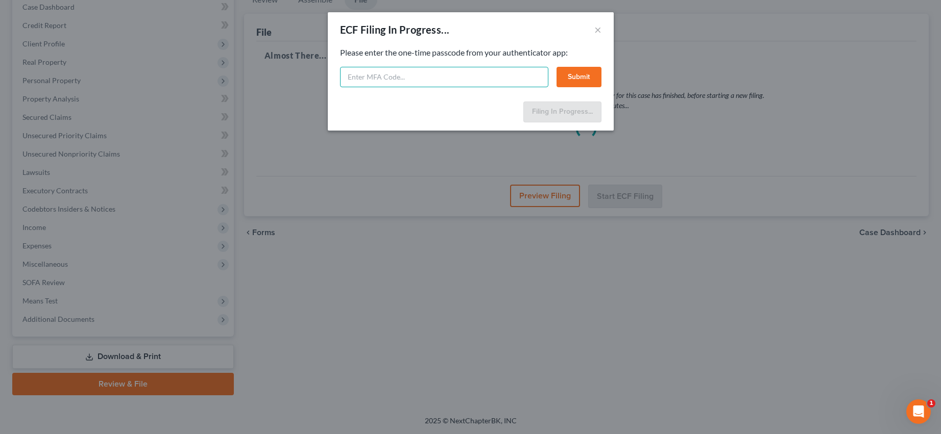
click at [414, 77] on input "text" at bounding box center [444, 77] width 208 height 20
type input "467014"
click at [573, 77] on button "Submit" at bounding box center [578, 77] width 45 height 20
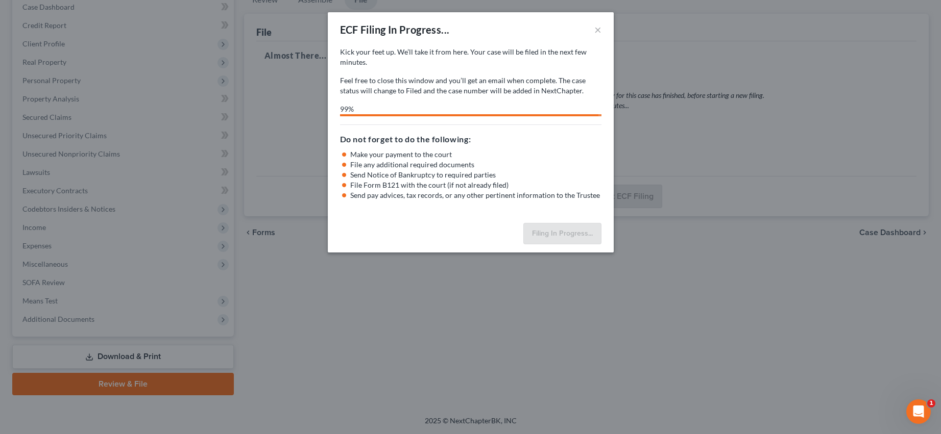
click at [411, 236] on div "Filing In Progress..." at bounding box center [471, 236] width 286 height 34
select select "3"
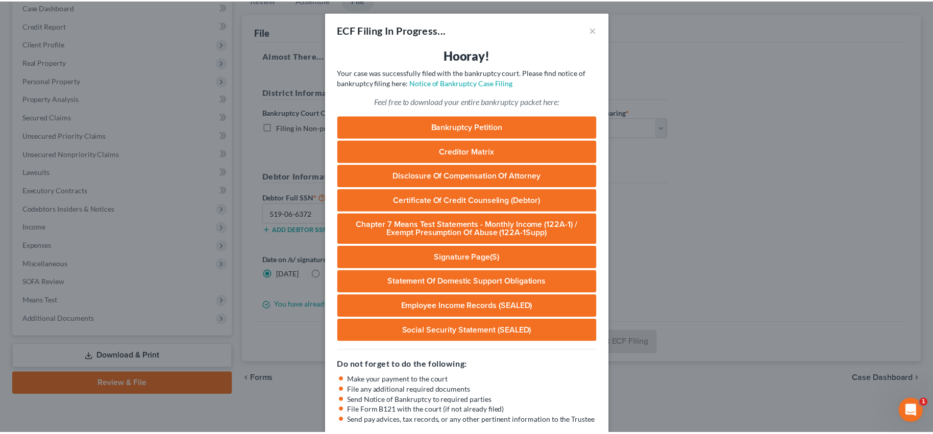
scroll to position [55, 0]
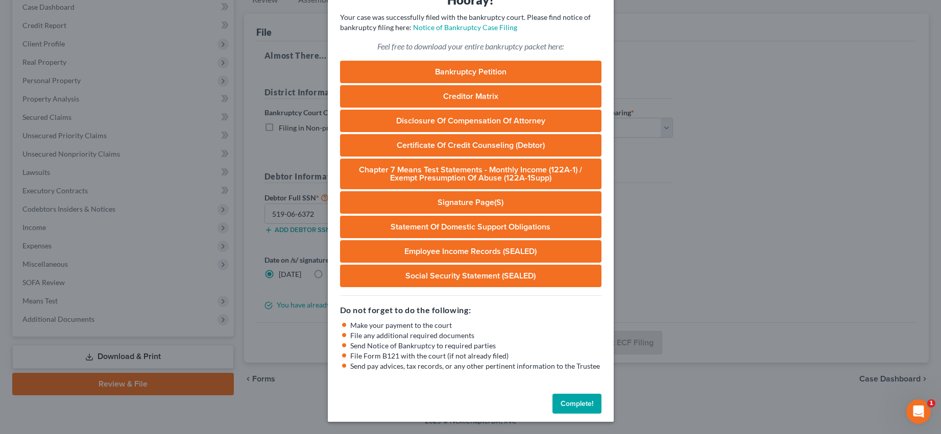
drag, startPoint x: 567, startPoint y: 403, endPoint x: 561, endPoint y: 403, distance: 5.6
click at [567, 403] on button "Complete!" at bounding box center [576, 404] width 49 height 20
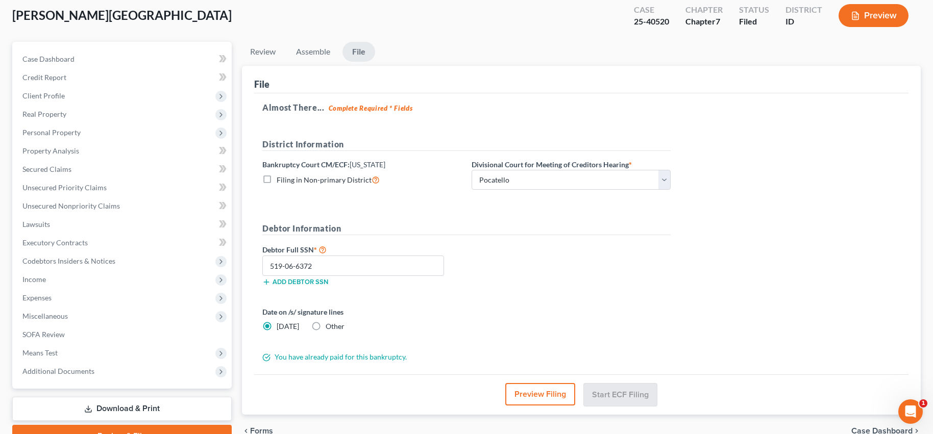
scroll to position [0, 0]
